Goal: Book appointment/travel/reservation

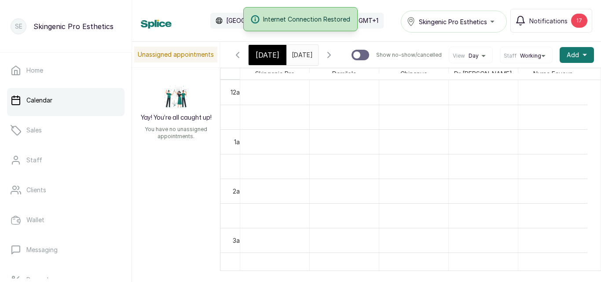
scroll to position [600, 0]
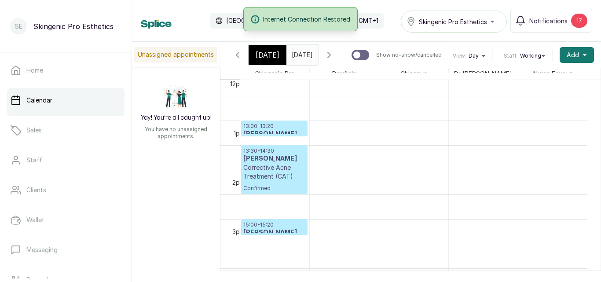
click at [266, 130] on p "13:00 - 13:20" at bounding box center [274, 126] width 62 height 7
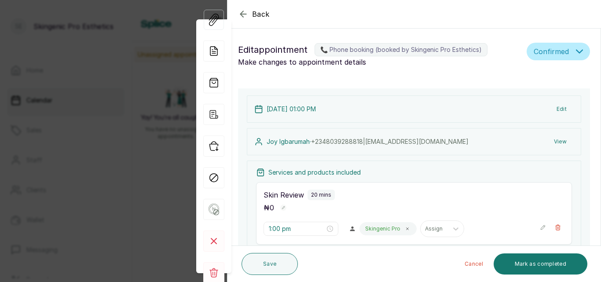
click at [242, 14] on icon "button" at bounding box center [243, 14] width 6 height 6
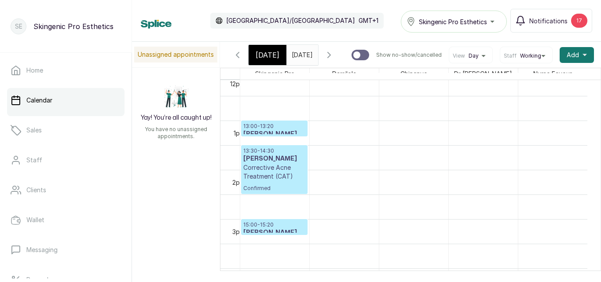
click at [275, 181] on p "Corrective Acne Treatment (CAT)" at bounding box center [274, 172] width 62 height 18
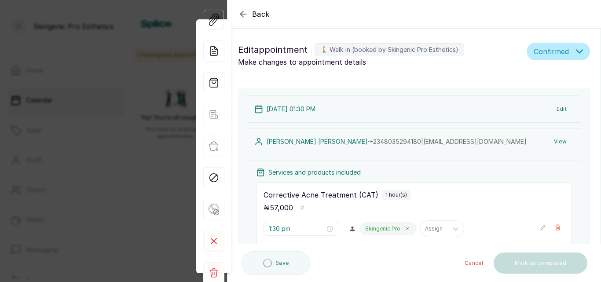
type input "1:30 pm"
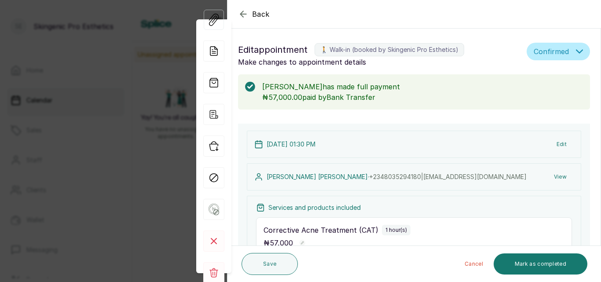
click at [245, 13] on icon "button" at bounding box center [243, 14] width 11 height 11
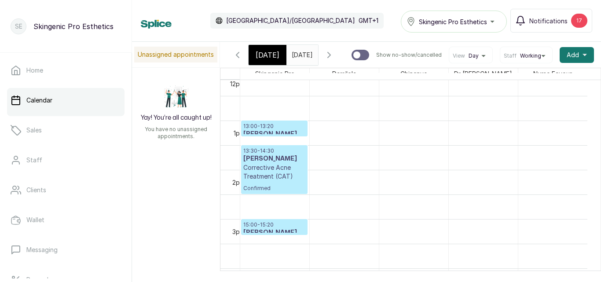
click at [265, 227] on p "15:00 - 15:20" at bounding box center [274, 224] width 62 height 7
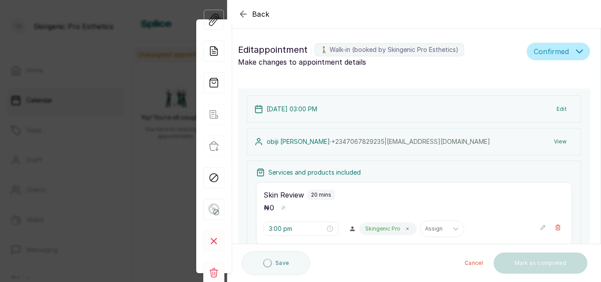
type input "3:00 pm"
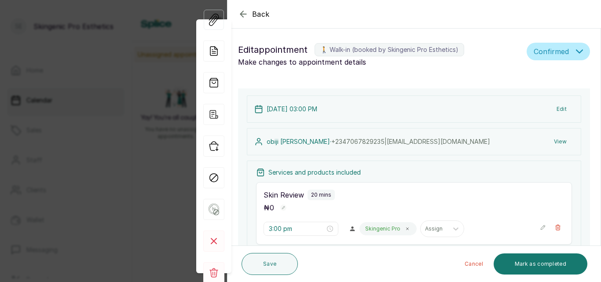
click at [242, 10] on icon "button" at bounding box center [243, 14] width 11 height 11
